Goal: Browse casually: Explore the website without a specific task or goal

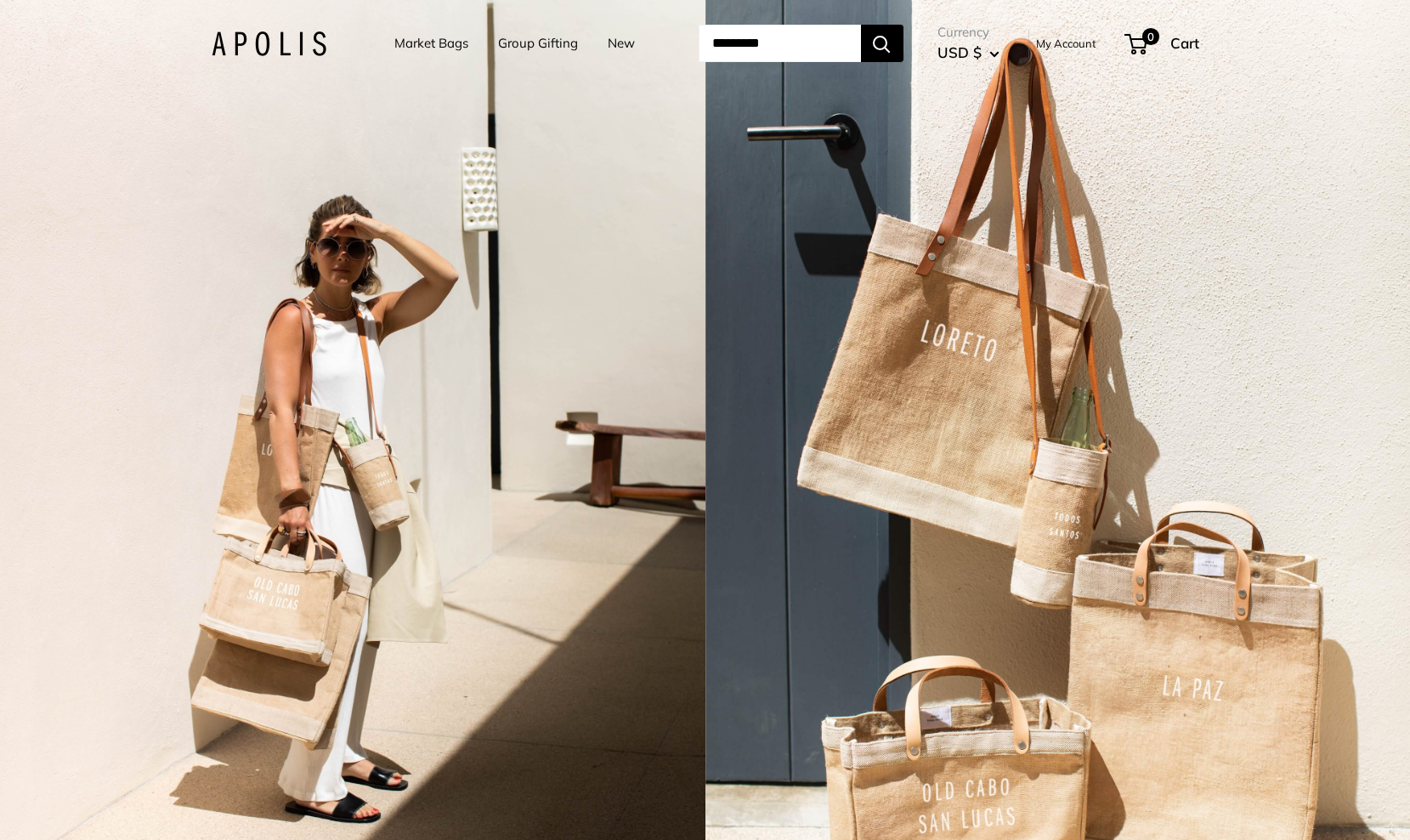
click at [426, 41] on link "Market Bags" at bounding box center [431, 43] width 74 height 24
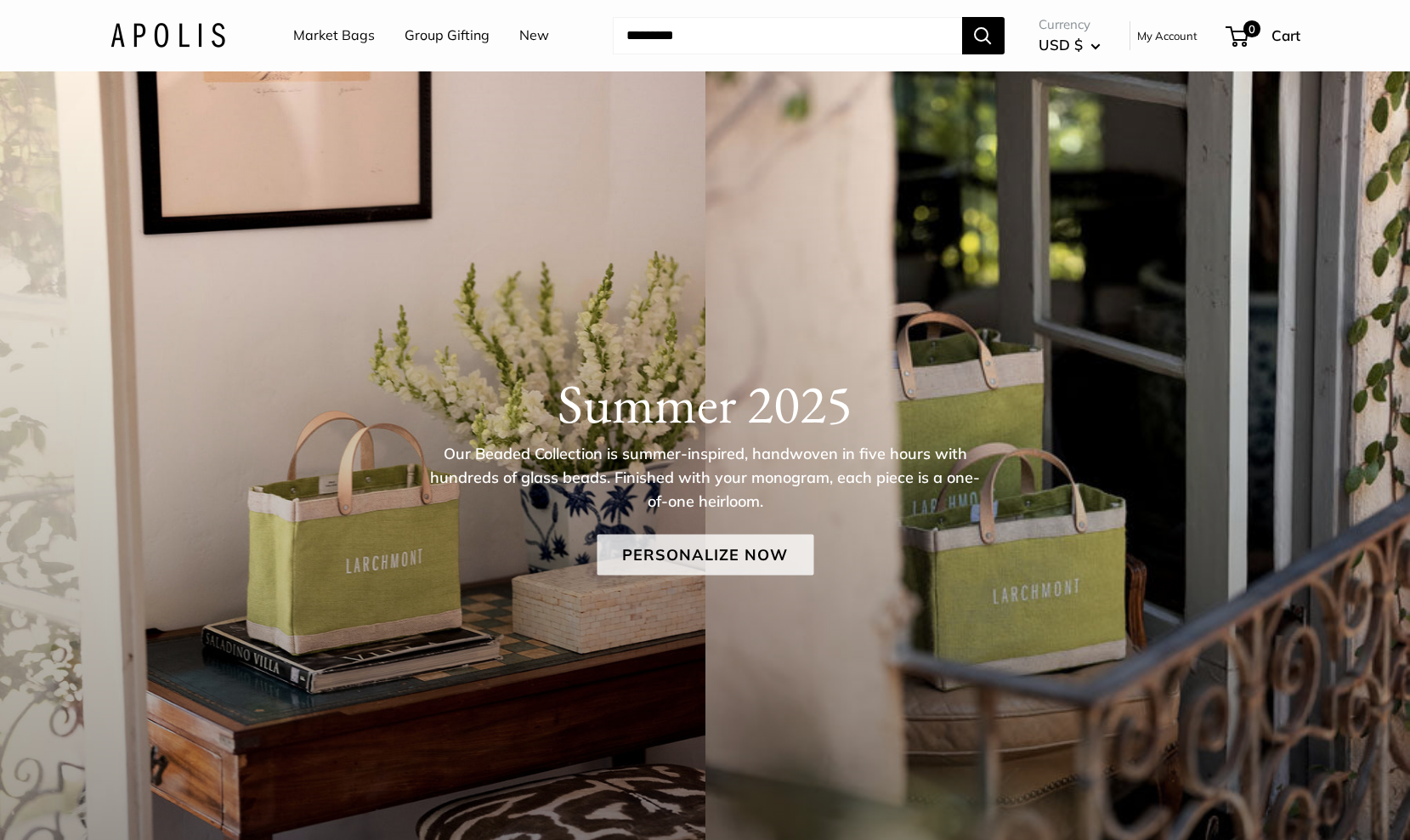
click at [677, 543] on link "Personalize Now" at bounding box center [705, 554] width 217 height 41
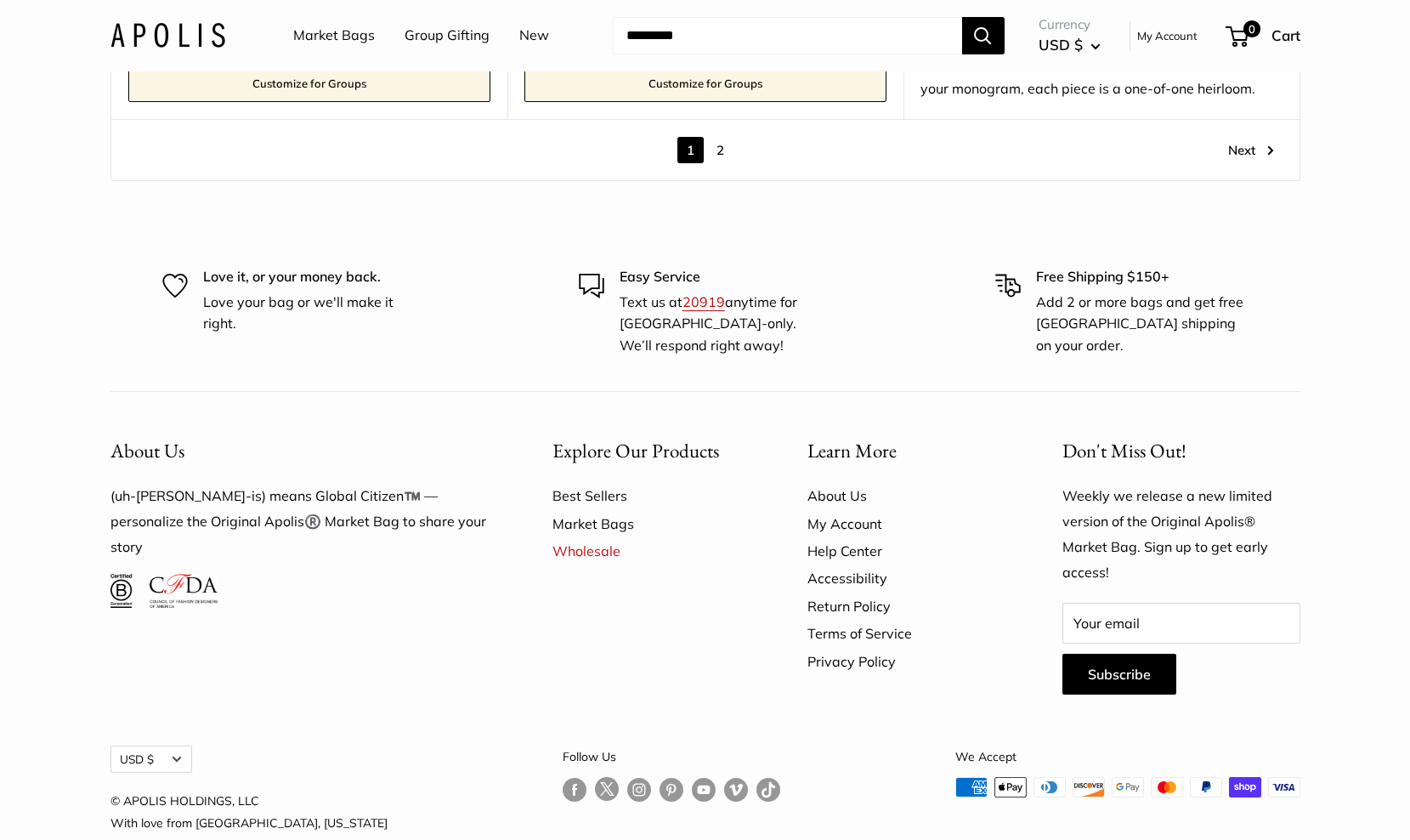
scroll to position [10271, 0]
click at [572, 483] on link "Best Sellers" at bounding box center [650, 496] width 195 height 27
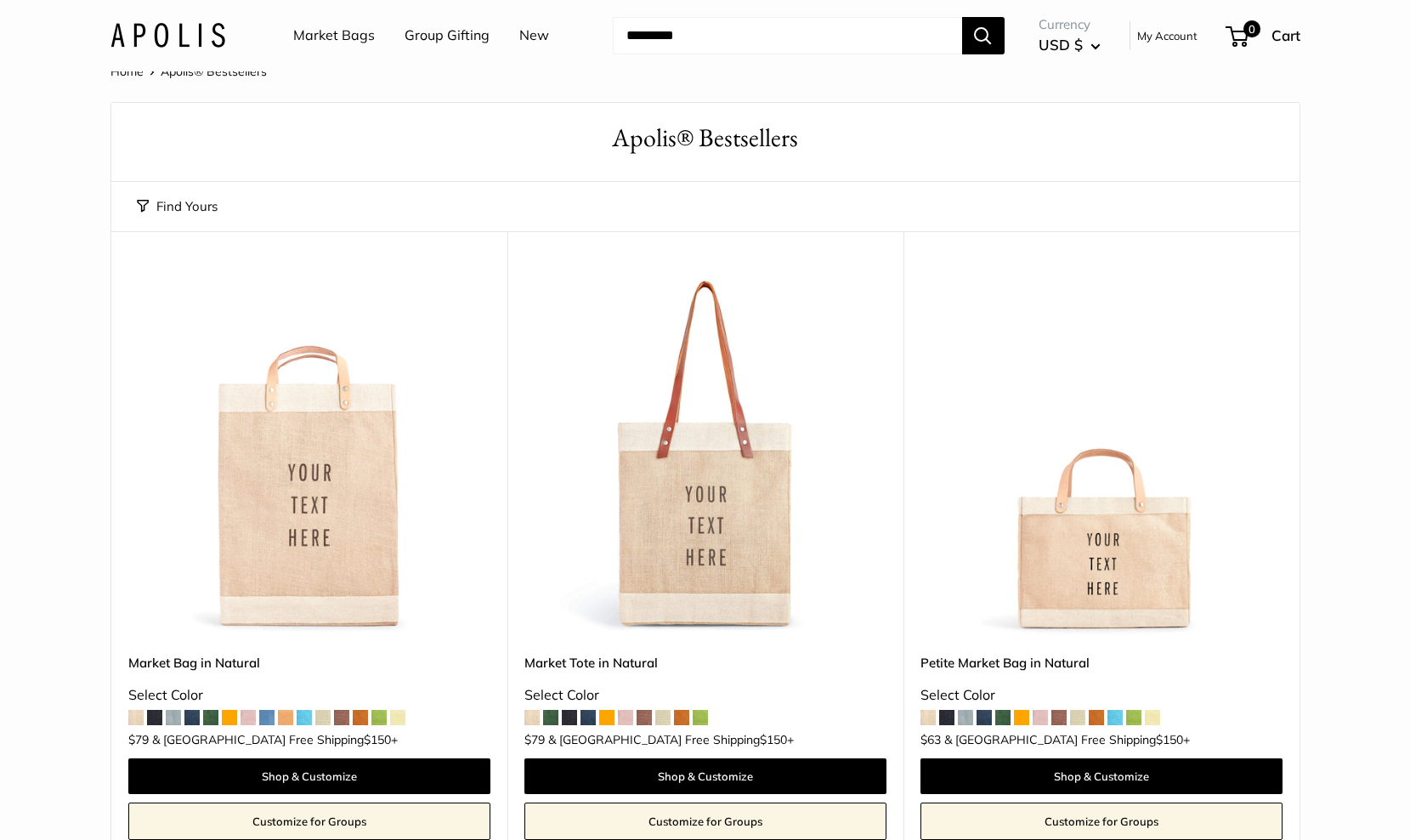
scroll to position [10, 0]
